Goal: Task Accomplishment & Management: Use online tool/utility

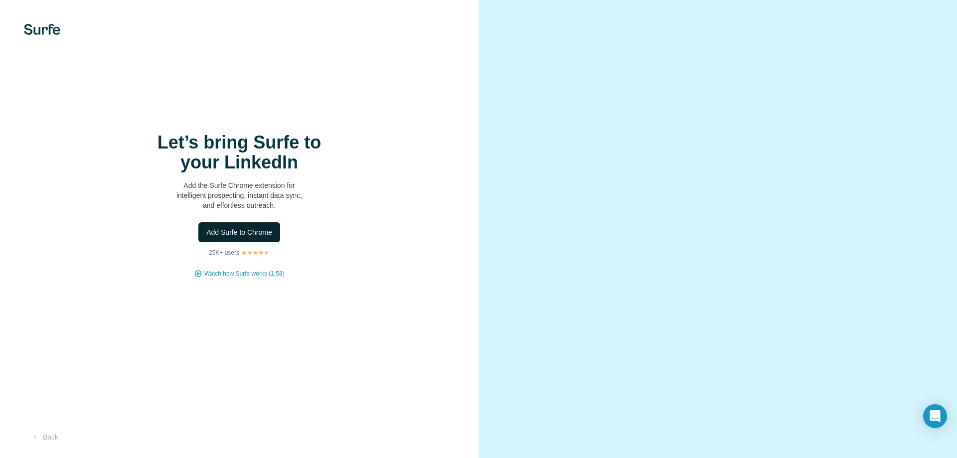
click at [248, 227] on span "Add Surfe to Chrome" at bounding box center [239, 232] width 66 height 10
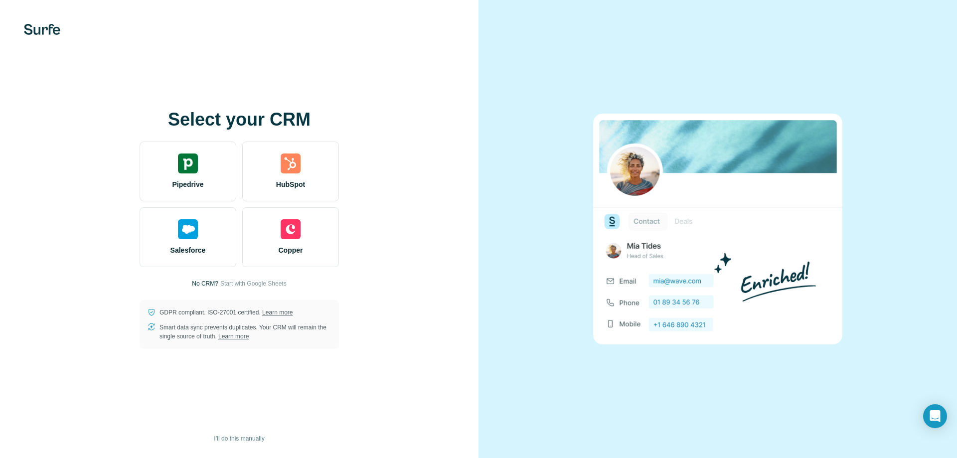
click at [200, 279] on p "No CRM?" at bounding box center [205, 283] width 26 height 9
click at [201, 285] on p "No CRM?" at bounding box center [205, 283] width 26 height 9
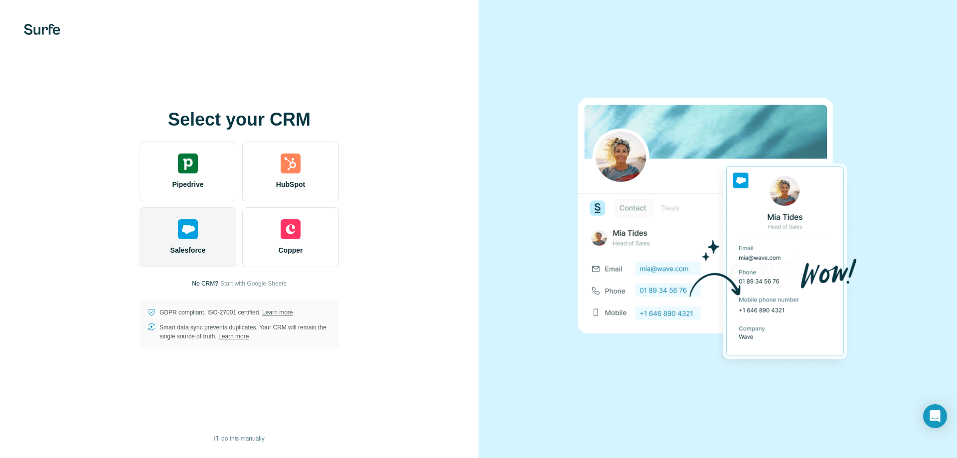
click at [190, 239] on img at bounding box center [188, 229] width 20 height 20
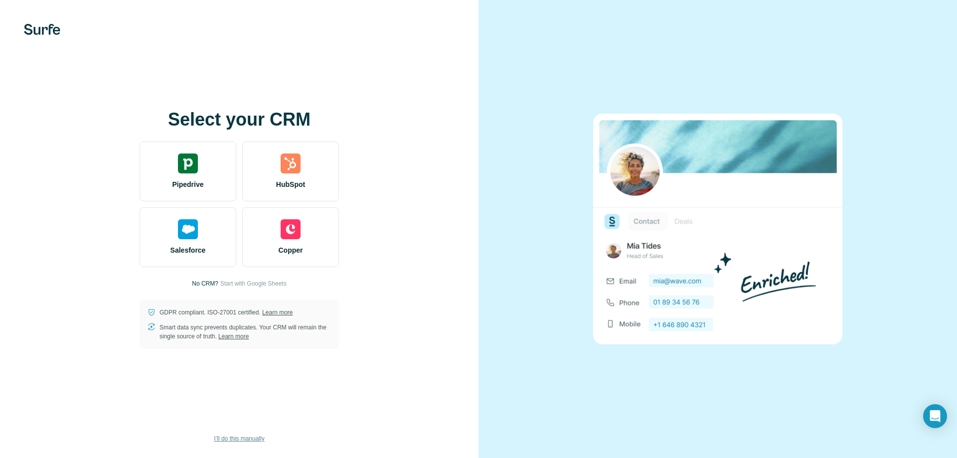
click at [247, 434] on button "I’ll do this manually" at bounding box center [239, 438] width 64 height 15
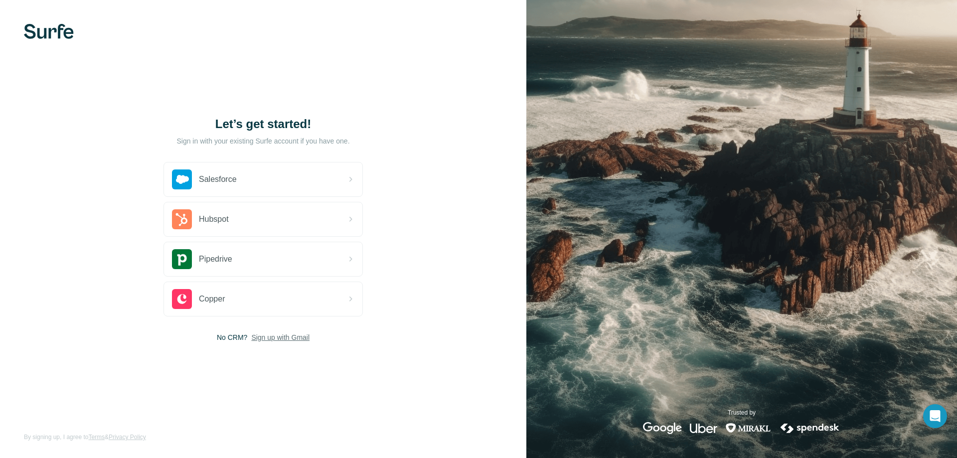
click at [269, 337] on span "Sign up with Gmail" at bounding box center [280, 338] width 58 height 10
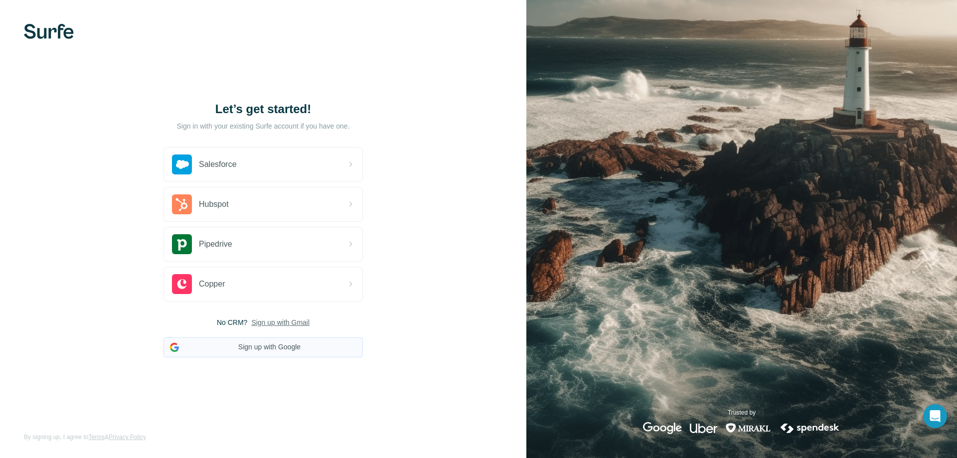
click at [261, 355] on button "Sign up with Google" at bounding box center [263, 347] width 199 height 20
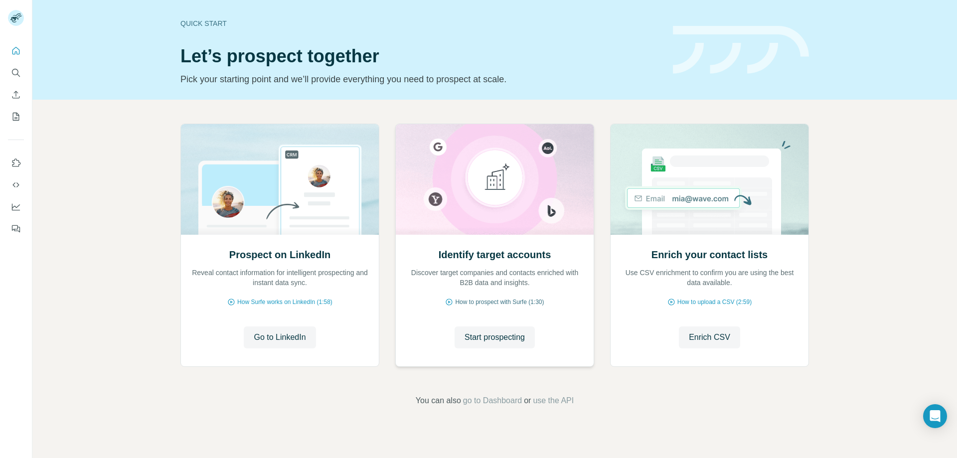
click at [492, 302] on span "How to prospect with Surfe (1:30)" at bounding box center [499, 302] width 89 height 9
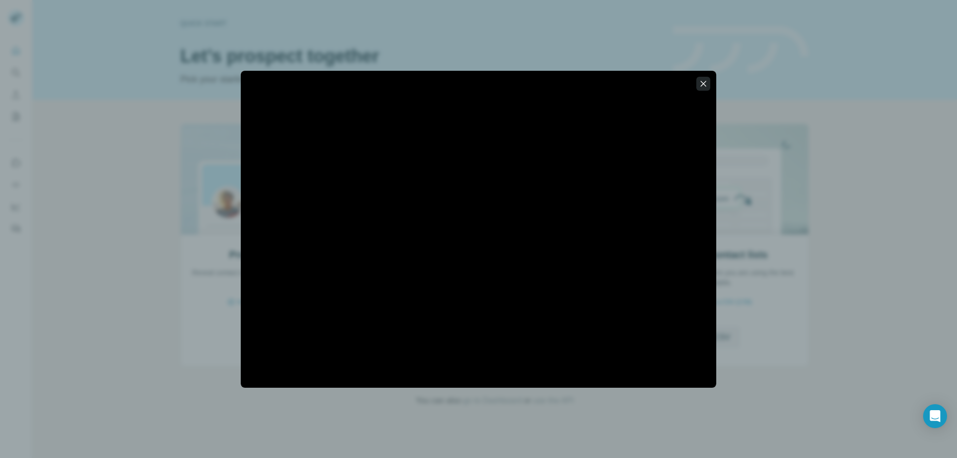
click at [705, 83] on icon "button" at bounding box center [703, 84] width 10 height 10
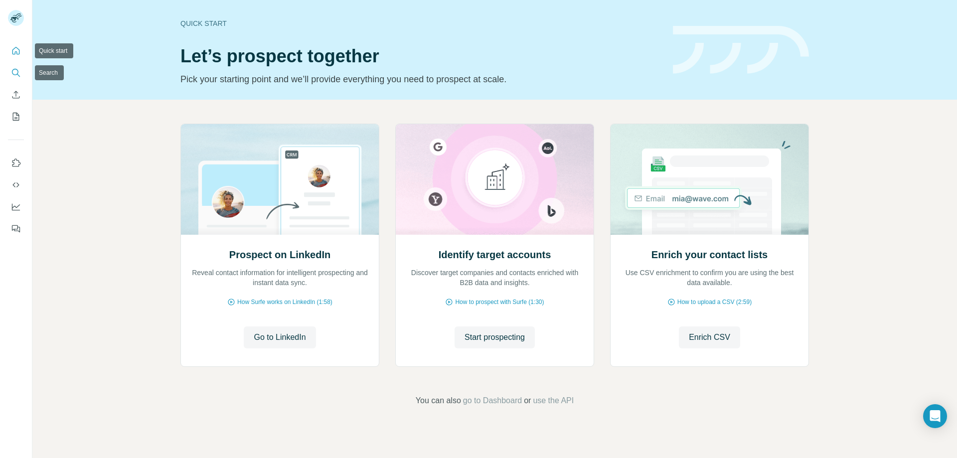
click at [12, 76] on icon "Search" at bounding box center [16, 73] width 10 height 10
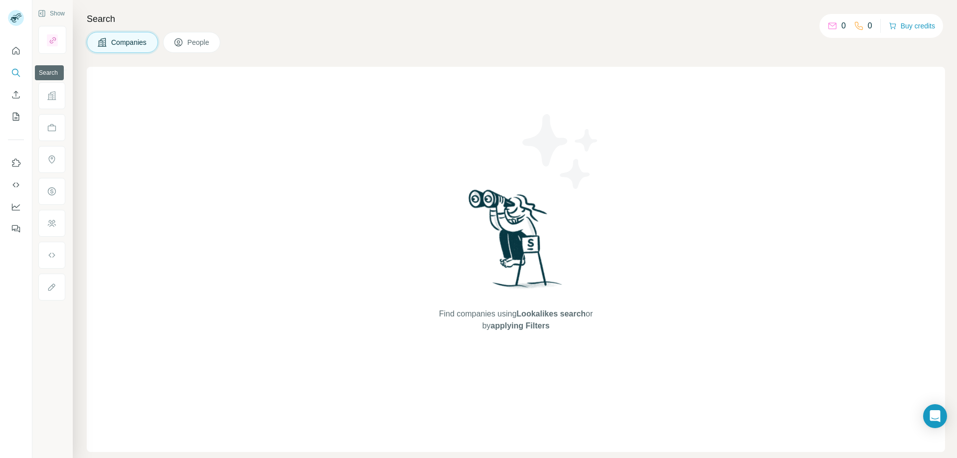
click at [19, 72] on icon "Search" at bounding box center [16, 73] width 10 height 10
click at [209, 36] on button "People" at bounding box center [192, 42] width 58 height 21
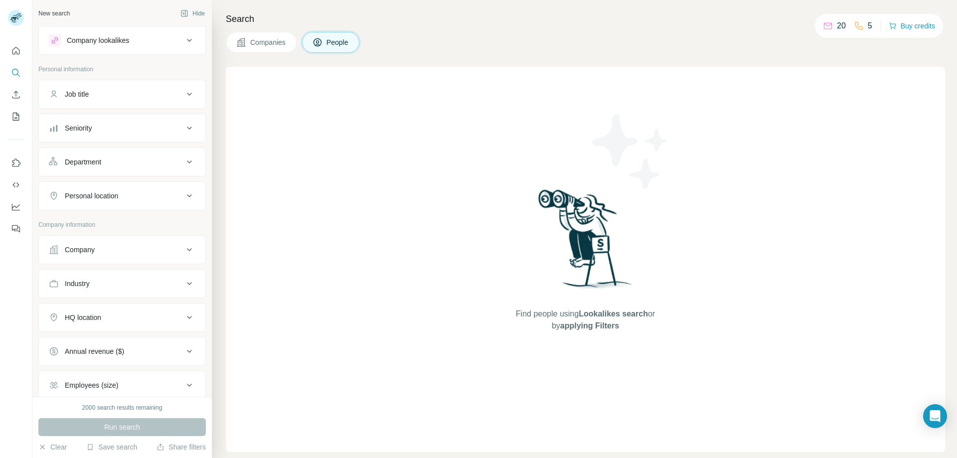
click at [131, 98] on div "Job title" at bounding box center [116, 94] width 135 height 10
click at [129, 121] on input "text" at bounding box center [112, 119] width 127 height 18
type input "***"
click at [109, 156] on div "Seniority" at bounding box center [116, 158] width 135 height 10
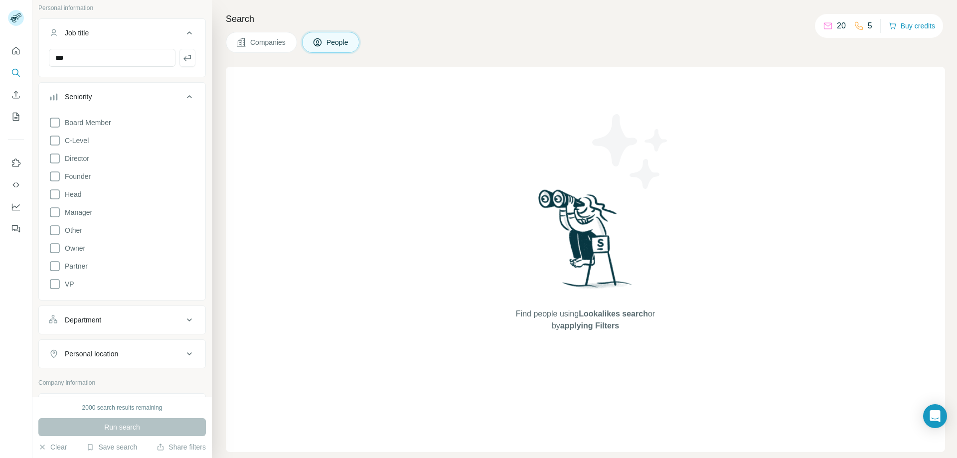
scroll to position [53, 0]
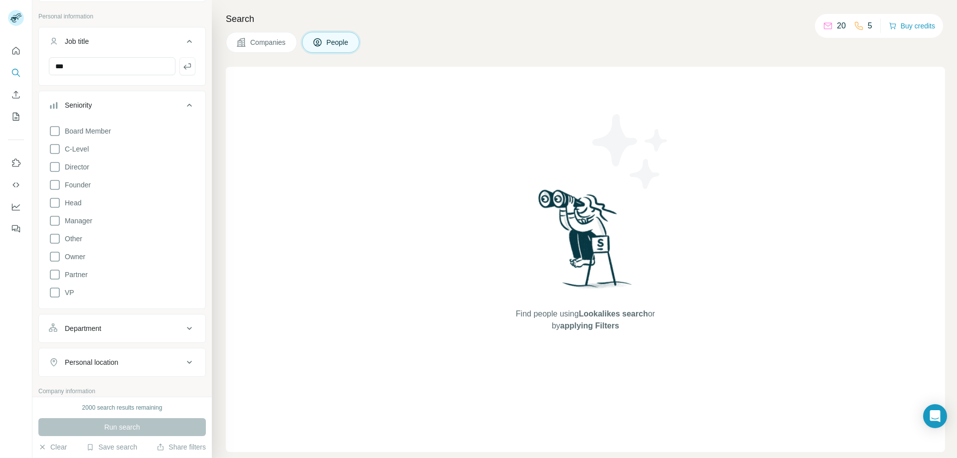
click at [130, 94] on button "Seniority" at bounding box center [122, 107] width 167 height 28
click at [137, 139] on div "Department" at bounding box center [116, 139] width 135 height 10
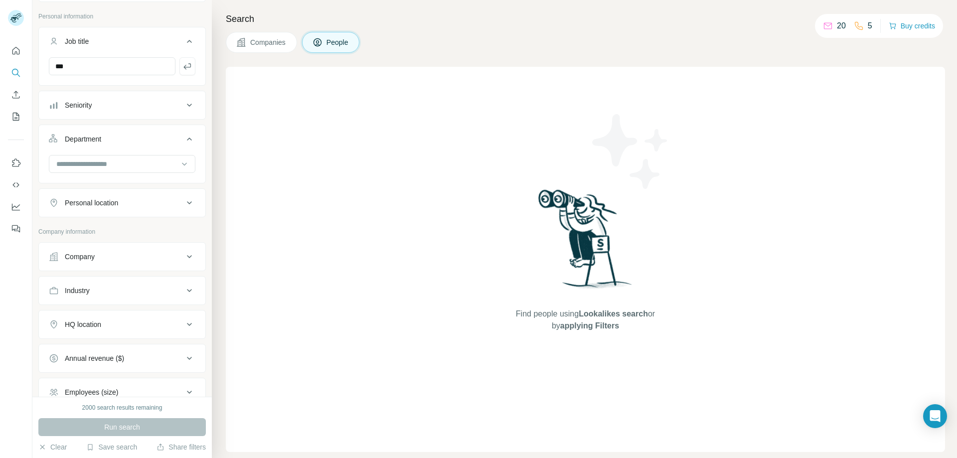
click at [136, 129] on button "Department" at bounding box center [122, 141] width 167 height 28
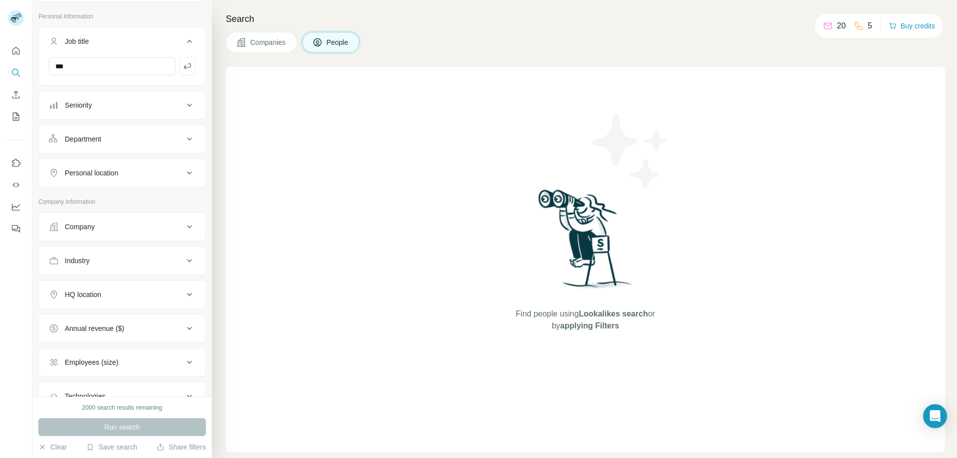
drag, startPoint x: 131, startPoint y: 173, endPoint x: 444, endPoint y: 457, distance: 422.8
click at [131, 173] on div "Personal location" at bounding box center [116, 173] width 135 height 10
click at [131, 176] on div "Personal location" at bounding box center [116, 173] width 135 height 10
click at [129, 176] on div "Personal location" at bounding box center [116, 173] width 135 height 10
click at [125, 173] on div "Personal location" at bounding box center [116, 173] width 135 height 10
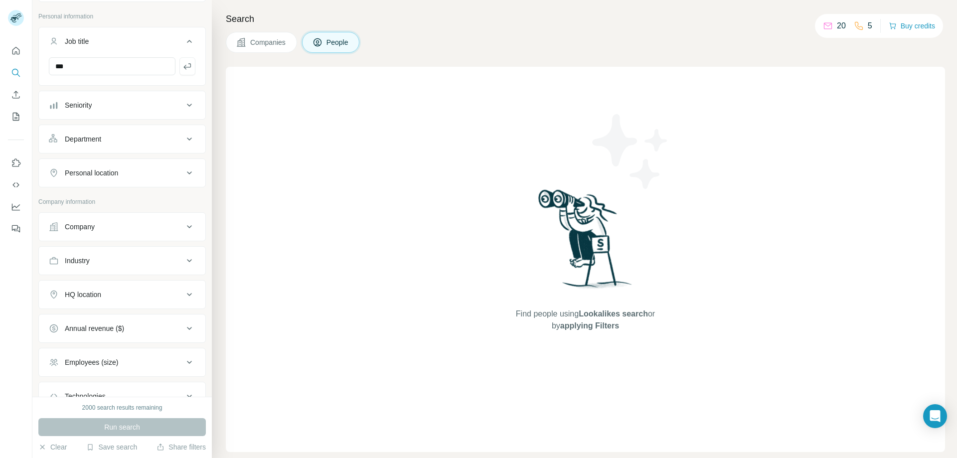
click at [95, 169] on div "Personal location" at bounding box center [91, 173] width 53 height 10
click at [183, 172] on icon at bounding box center [189, 173] width 12 height 12
click at [125, 167] on button "Personal location" at bounding box center [122, 173] width 167 height 24
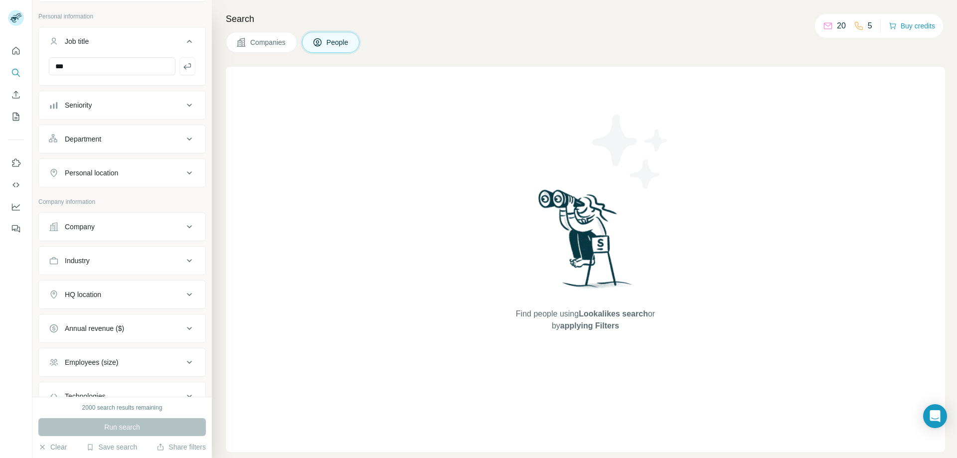
click at [183, 174] on icon at bounding box center [189, 173] width 12 height 12
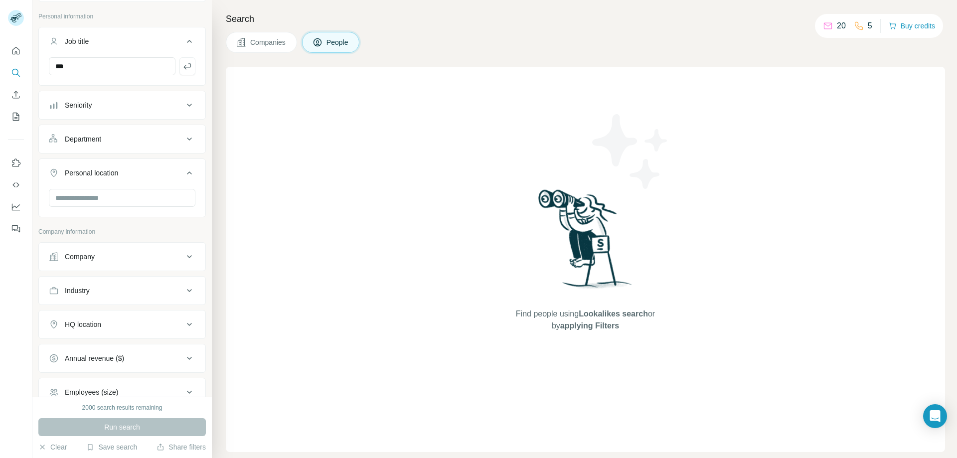
click at [183, 174] on icon at bounding box center [189, 173] width 12 height 12
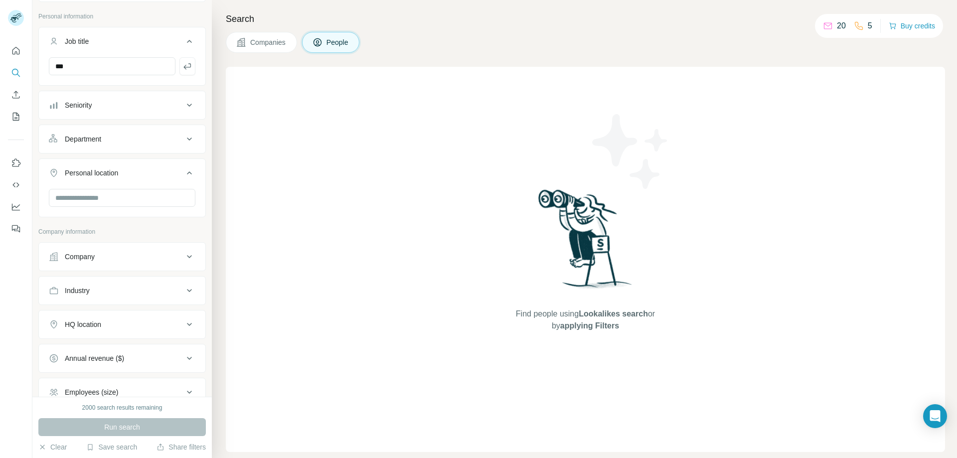
click at [183, 174] on icon at bounding box center [189, 173] width 12 height 12
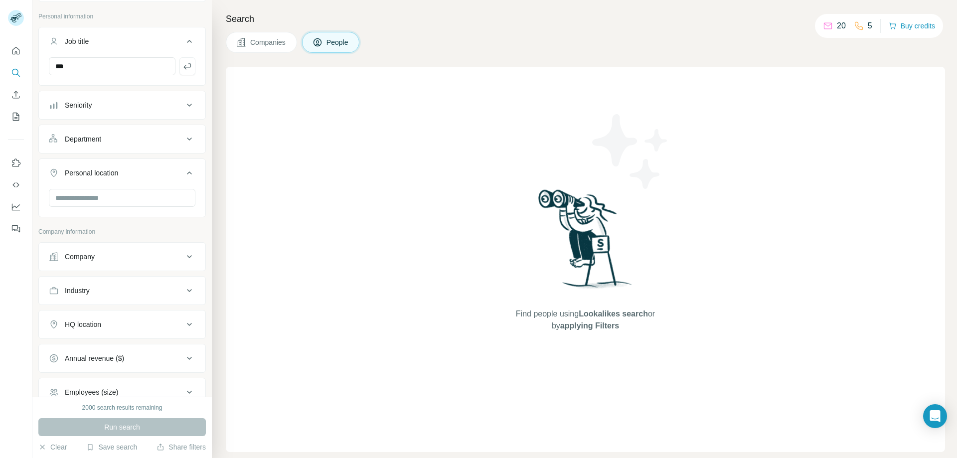
click at [183, 174] on icon at bounding box center [189, 173] width 12 height 12
click at [154, 227] on p "Company information" at bounding box center [122, 231] width 168 height 9
click at [151, 195] on div "Company lookalikes Personal information Job title *** Seniority Department Pers…" at bounding box center [122, 224] width 168 height 502
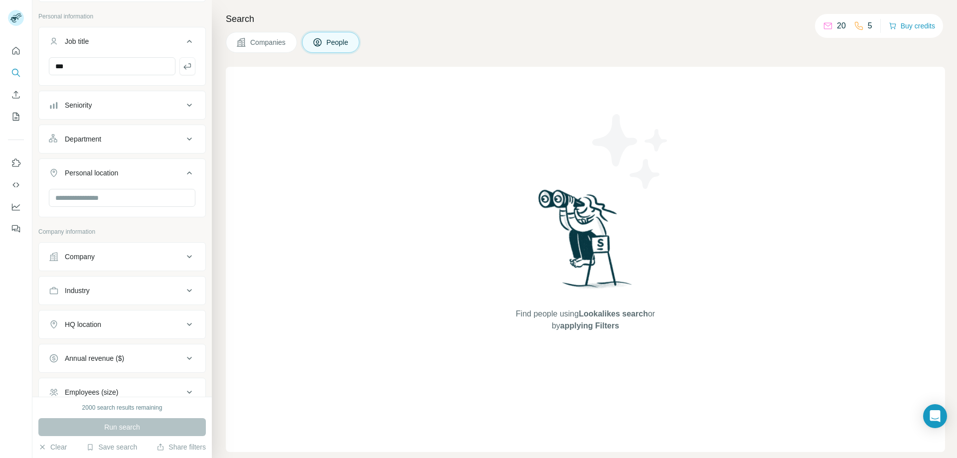
click at [151, 195] on div "Company lookalikes Personal information Job title *** Seniority Department Pers…" at bounding box center [122, 224] width 168 height 502
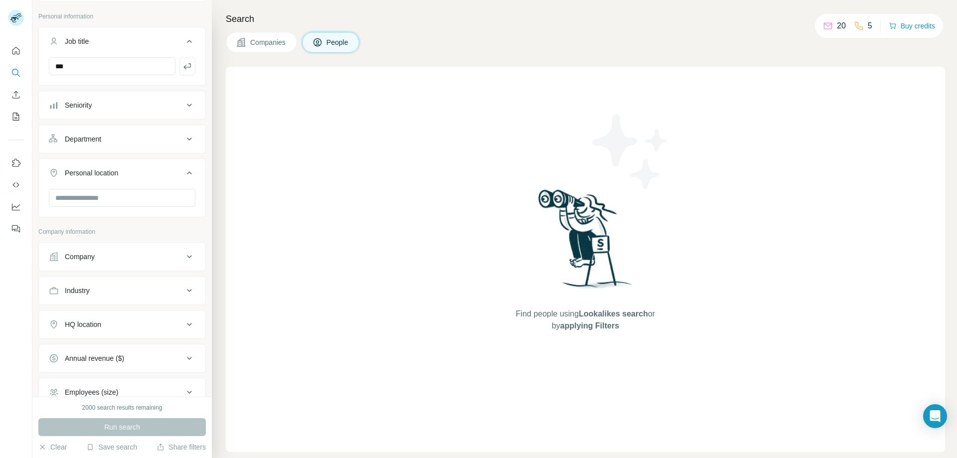
click at [151, 195] on div "Company lookalikes Personal information Job title *** Seniority Department Pers…" at bounding box center [122, 224] width 168 height 502
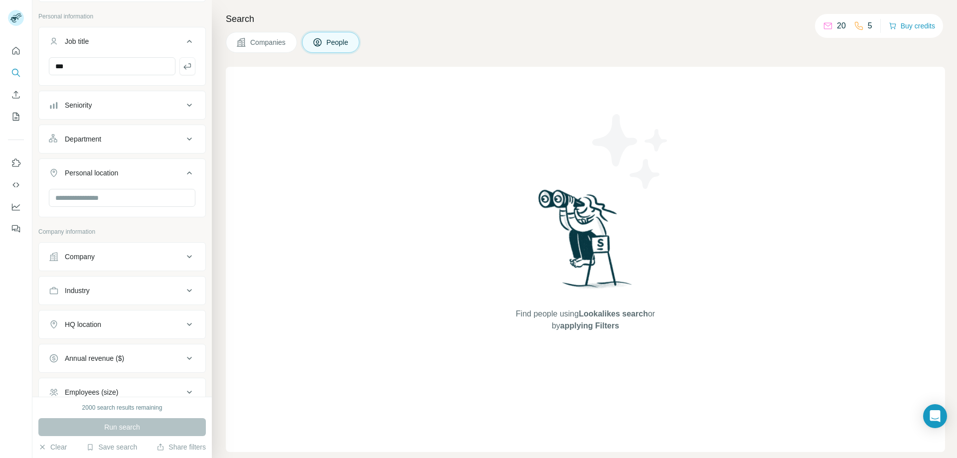
click at [151, 195] on div "Company lookalikes Personal information Job title *** Seniority Department Pers…" at bounding box center [122, 224] width 168 height 502
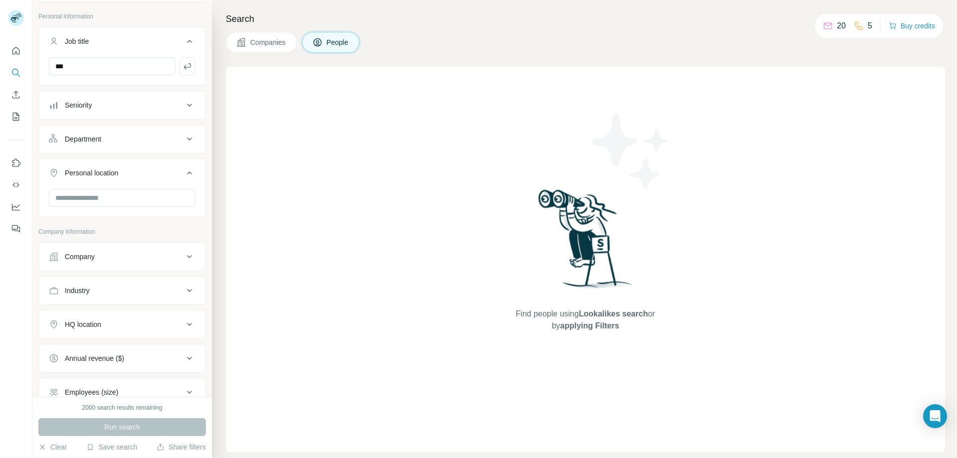
click at [151, 195] on div "Company lookalikes Personal information Job title *** Seniority Department Pers…" at bounding box center [122, 224] width 168 height 502
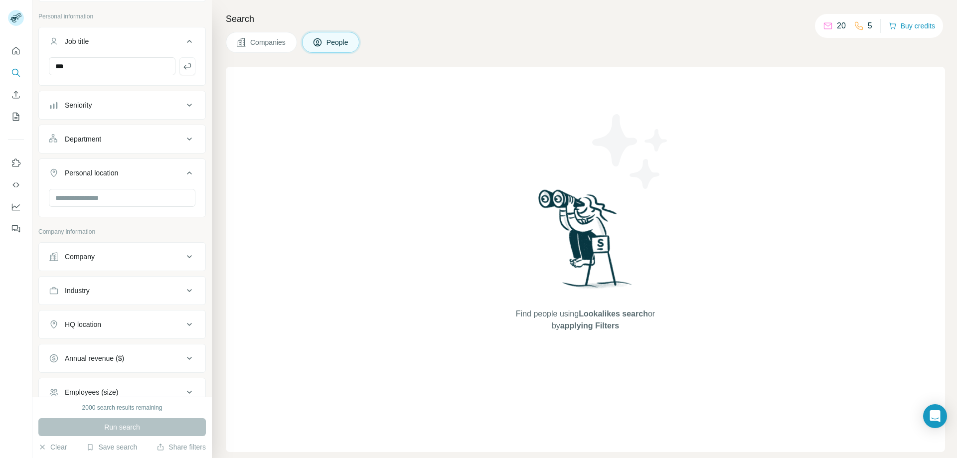
click at [151, 195] on div "Company lookalikes Personal information Job title *** Seniority Department Pers…" at bounding box center [122, 224] width 168 height 502
click at [150, 195] on div "Company lookalikes Personal information Job title *** Seniority Department Pers…" at bounding box center [122, 224] width 168 height 502
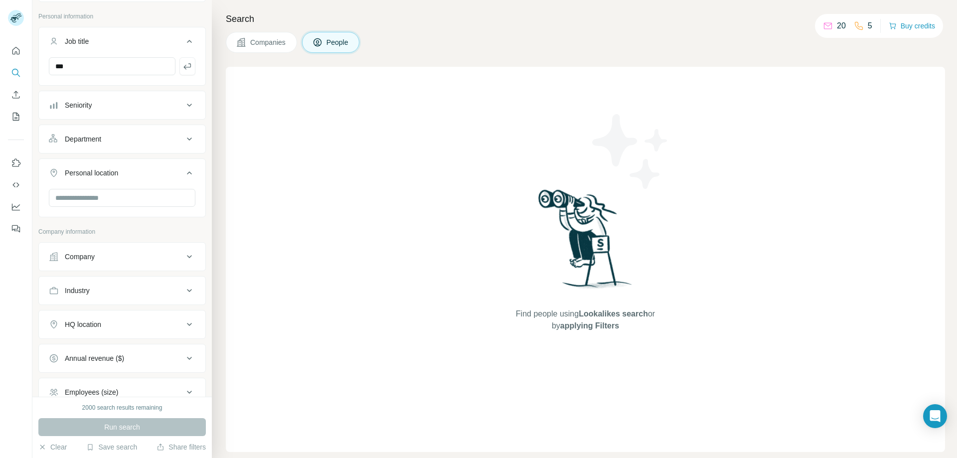
click at [150, 195] on div "Company lookalikes Personal information Job title *** Seniority Department Pers…" at bounding box center [122, 224] width 168 height 502
drag, startPoint x: 427, startPoint y: 260, endPoint x: 382, endPoint y: 251, distance: 45.9
drag, startPoint x: 142, startPoint y: 184, endPoint x: 178, endPoint y: 116, distance: 77.8
click at [144, 182] on button "Personal location" at bounding box center [122, 173] width 167 height 24
click at [183, 105] on icon at bounding box center [189, 105] width 12 height 12
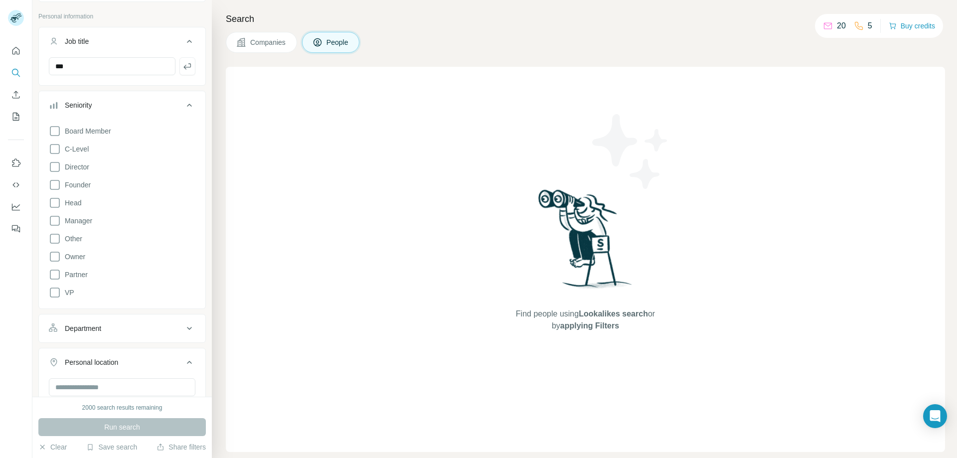
click at [183, 100] on icon at bounding box center [189, 105] width 12 height 12
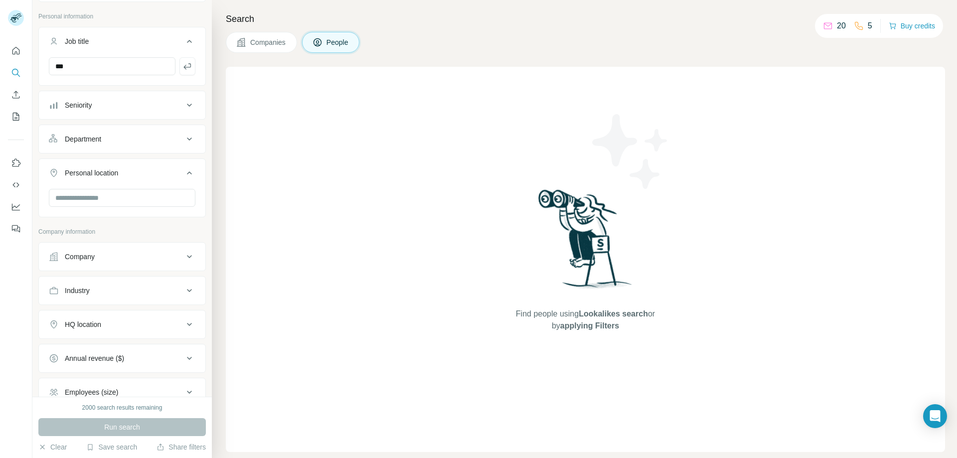
click at [183, 137] on icon at bounding box center [189, 139] width 12 height 12
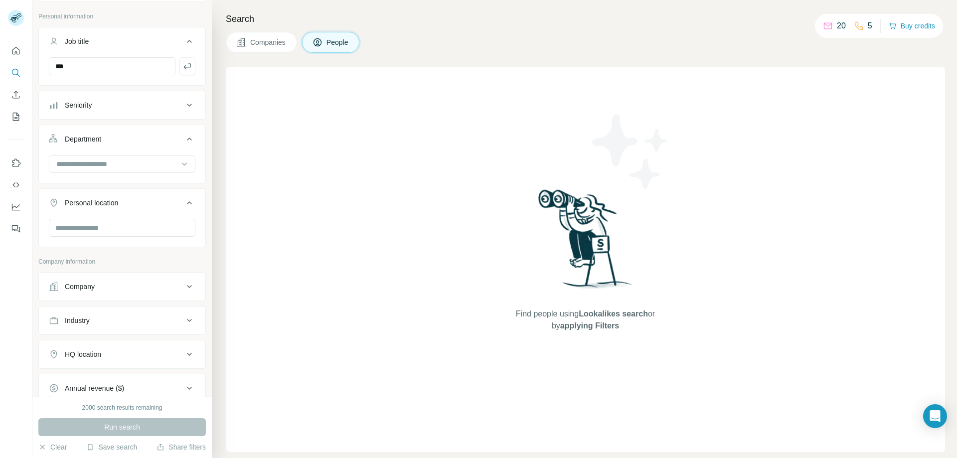
click at [183, 137] on icon at bounding box center [189, 139] width 12 height 12
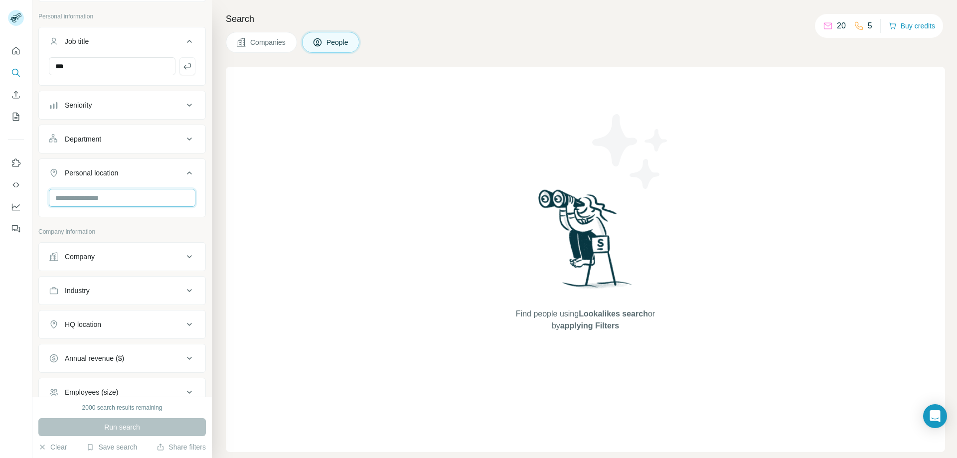
click at [158, 196] on input "text" at bounding box center [122, 198] width 147 height 18
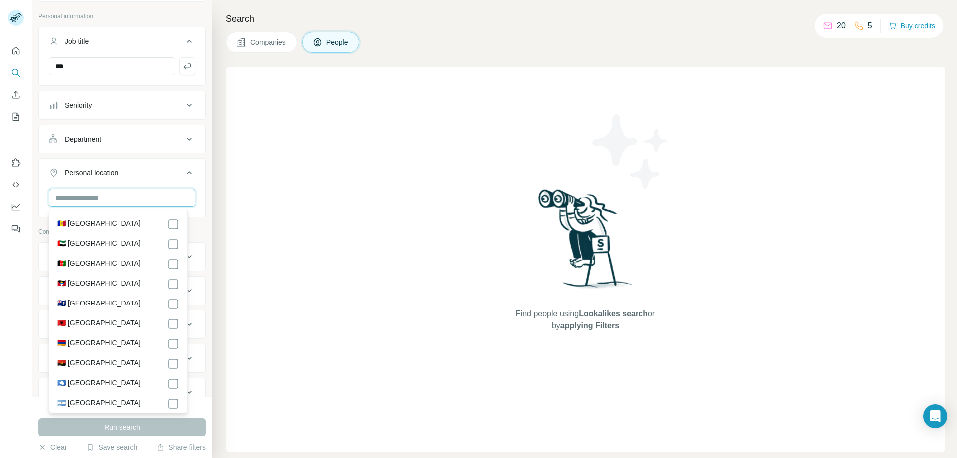
paste input "**********"
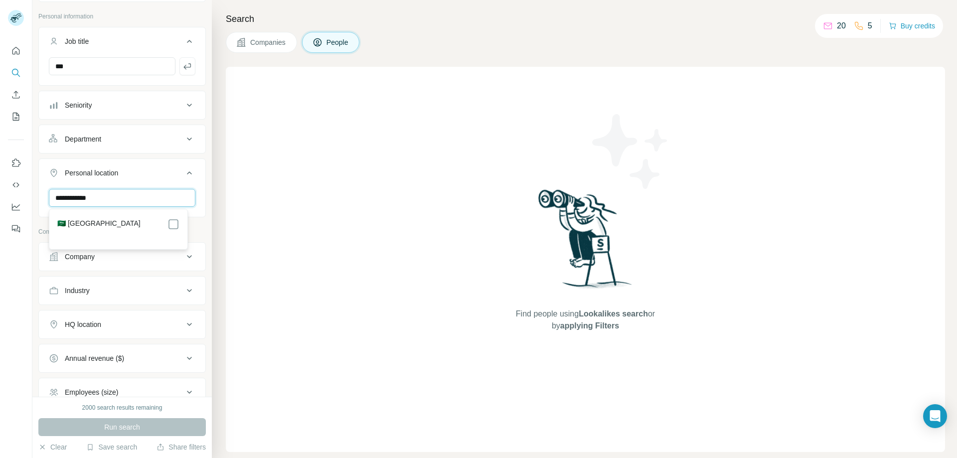
type input "**********"
click at [101, 223] on label "🇸🇦 [GEOGRAPHIC_DATA]" at bounding box center [98, 224] width 83 height 12
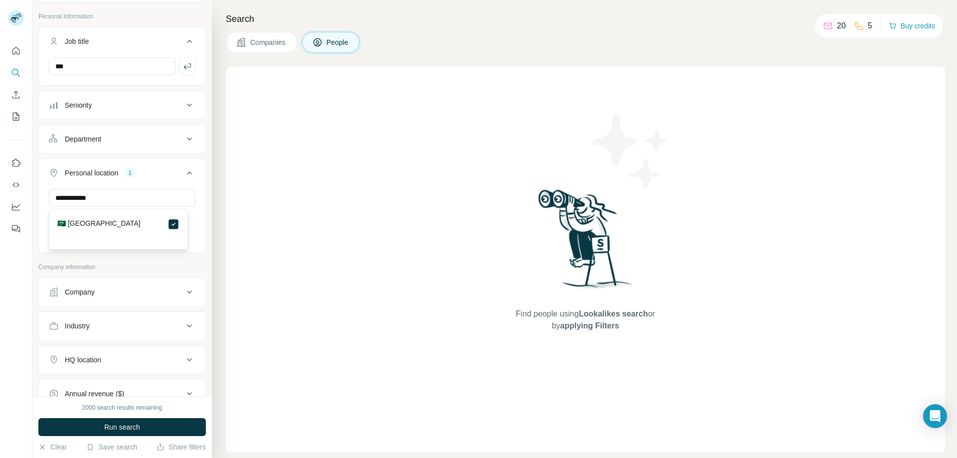
click at [179, 272] on p "Company information" at bounding box center [122, 267] width 168 height 9
click at [134, 292] on div "Company" at bounding box center [116, 292] width 135 height 10
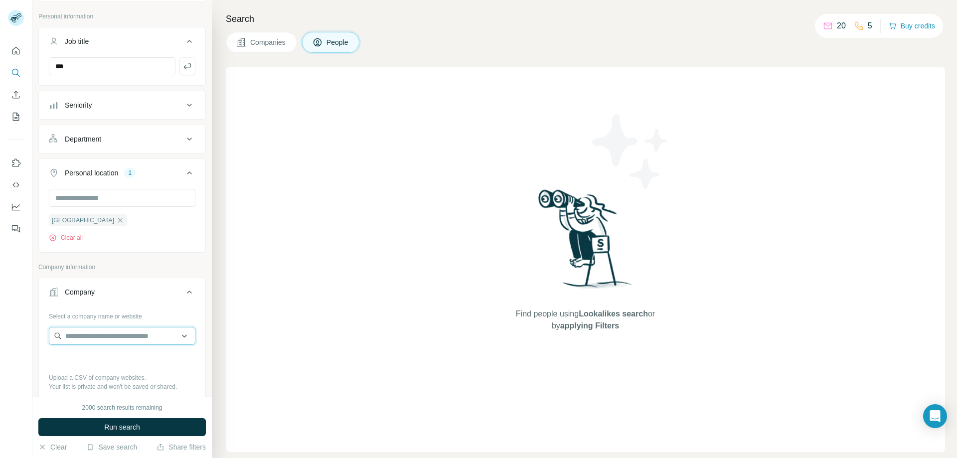
click at [119, 336] on input "text" at bounding box center [122, 336] width 147 height 18
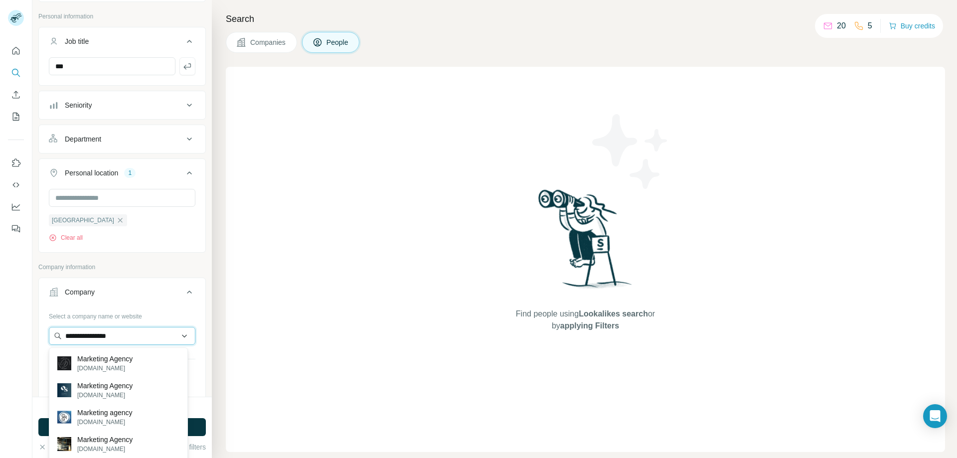
type input "**********"
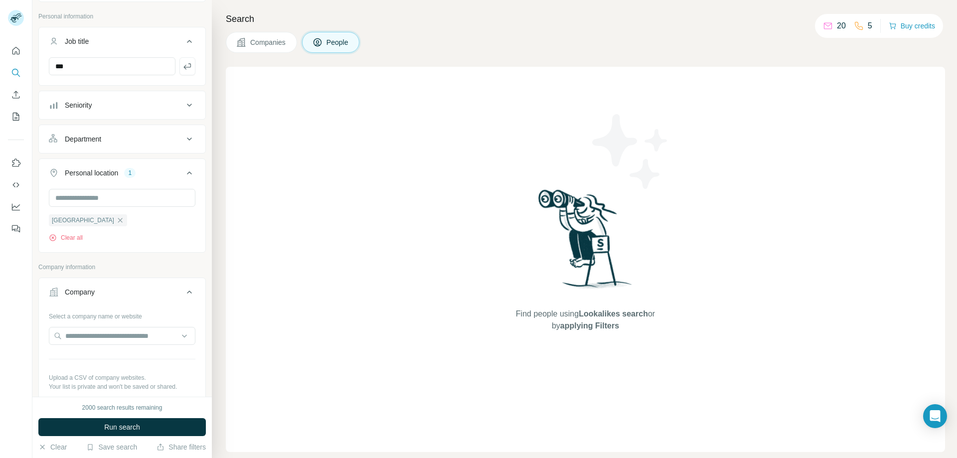
click at [177, 266] on p "Company information" at bounding box center [122, 267] width 168 height 9
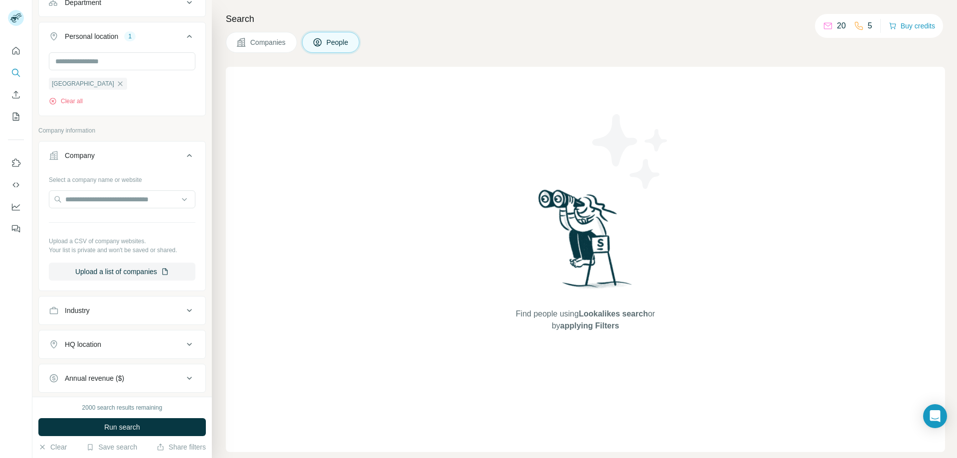
scroll to position [190, 0]
click at [170, 164] on button "Company" at bounding box center [122, 157] width 167 height 28
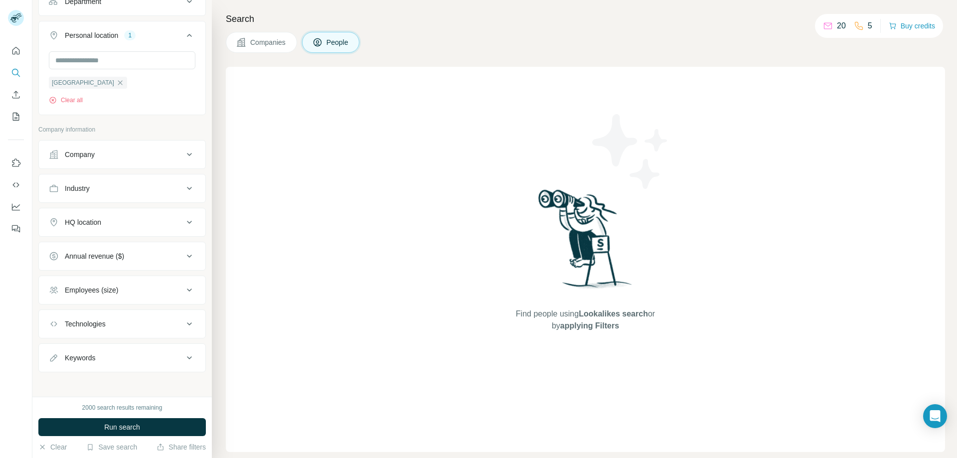
scroll to position [194, 0]
click at [164, 183] on div "Industry" at bounding box center [116, 185] width 135 height 10
click at [137, 190] on button "Industry" at bounding box center [122, 185] width 167 height 24
click at [183, 187] on icon at bounding box center [189, 185] width 12 height 12
click at [183, 180] on icon at bounding box center [189, 185] width 12 height 12
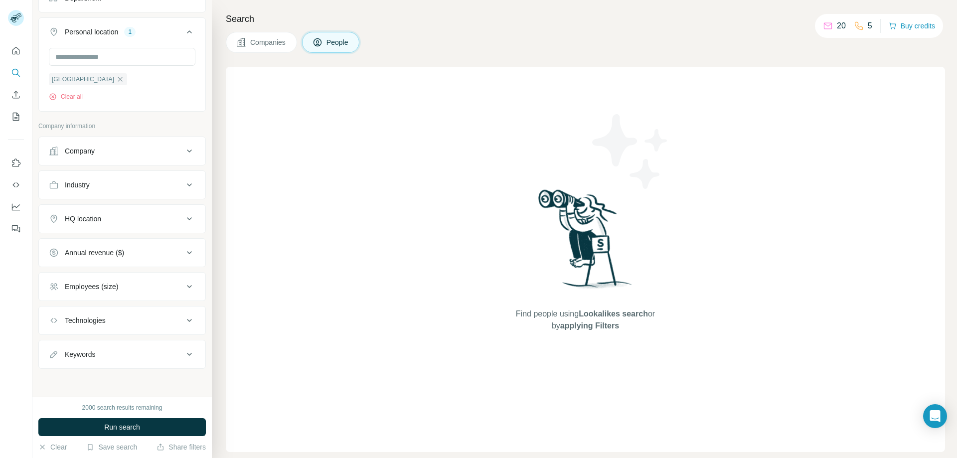
click at [183, 182] on icon at bounding box center [189, 185] width 12 height 12
click at [288, 208] on div "Find people using Lookalikes search or by applying Filters" at bounding box center [585, 259] width 719 height 385
click at [162, 209] on input at bounding box center [116, 209] width 123 height 11
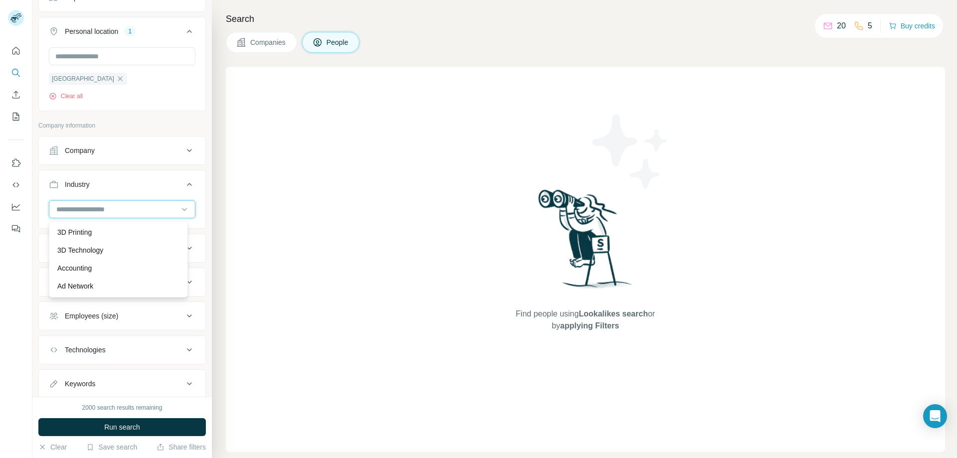
drag, startPoint x: 154, startPoint y: 209, endPoint x: 146, endPoint y: 210, distance: 8.5
click at [154, 209] on input at bounding box center [116, 209] width 123 height 11
type input "*******"
click at [113, 252] on div "Digital Marketing" at bounding box center [118, 250] width 122 height 10
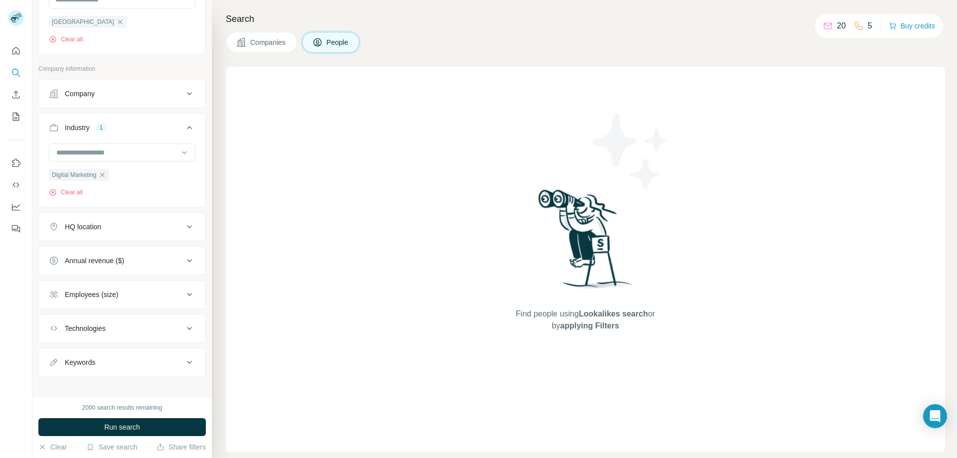
scroll to position [260, 0]
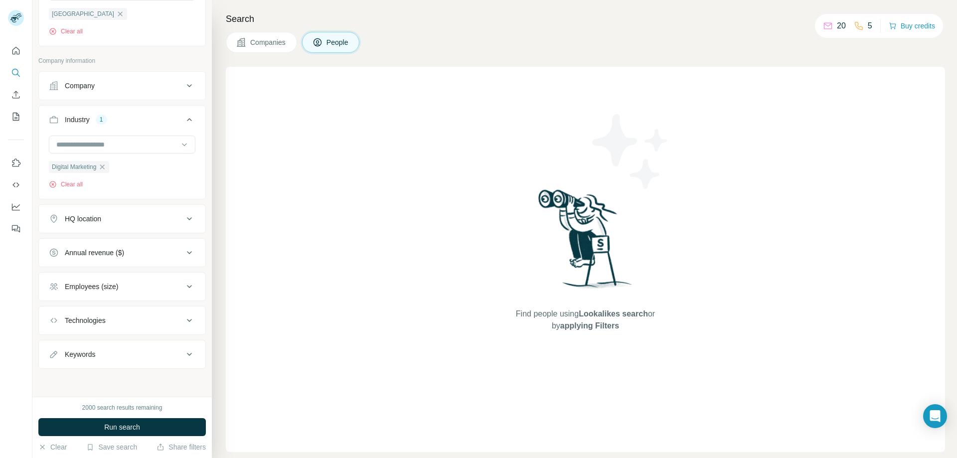
click at [169, 295] on button "Employees (size)" at bounding box center [122, 287] width 167 height 24
click at [59, 342] on icon at bounding box center [55, 344] width 12 height 12
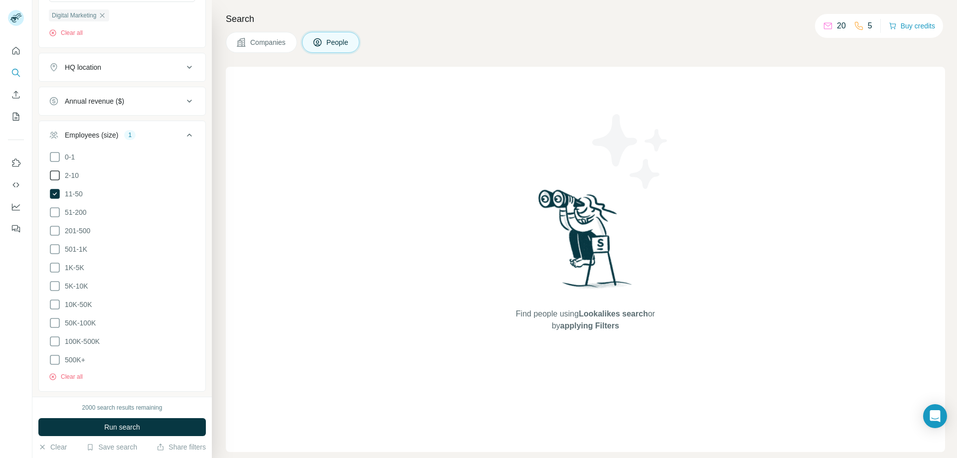
click at [50, 175] on icon at bounding box center [55, 175] width 10 height 10
click at [187, 137] on icon at bounding box center [189, 135] width 5 height 3
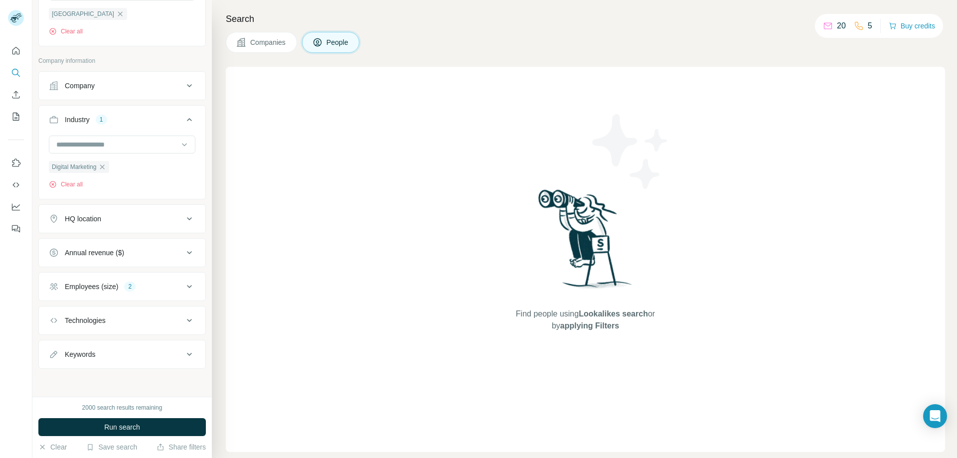
scroll to position [260, 0]
click at [130, 425] on span "Run search" at bounding box center [122, 427] width 36 height 10
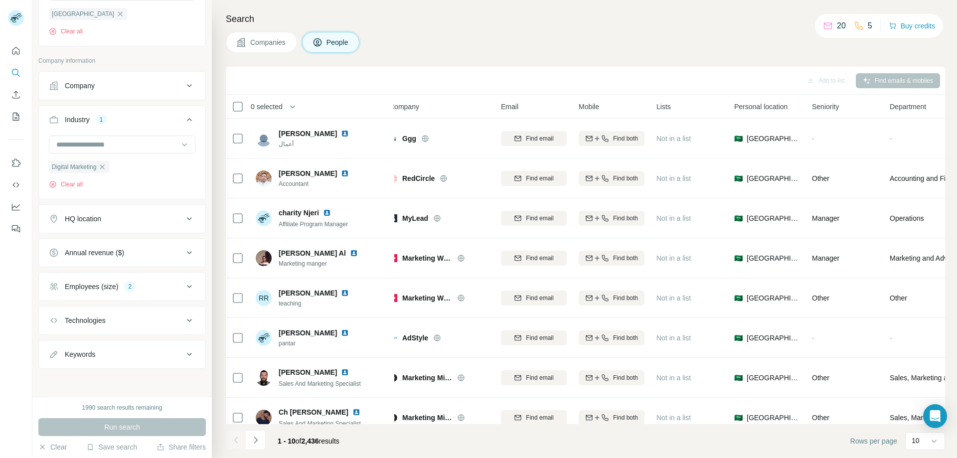
scroll to position [0, 0]
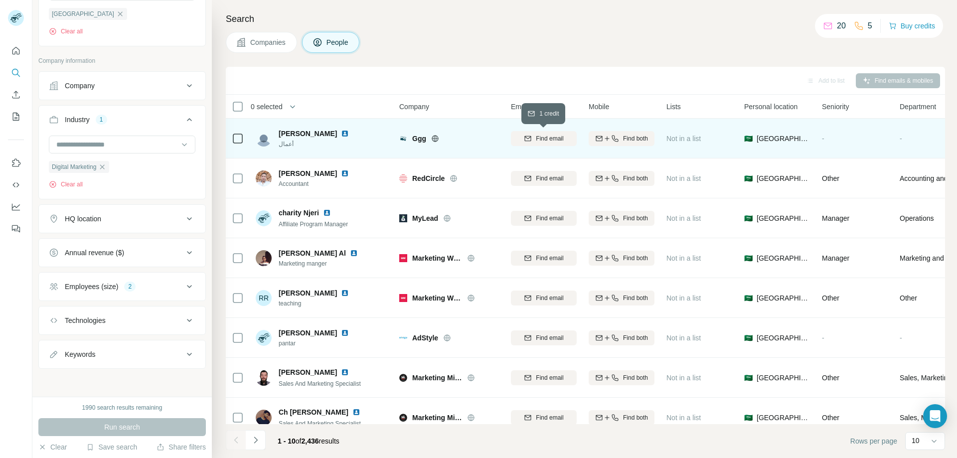
click at [544, 143] on button "Find email" at bounding box center [544, 138] width 66 height 15
